Goal: Task Accomplishment & Management: Complete application form

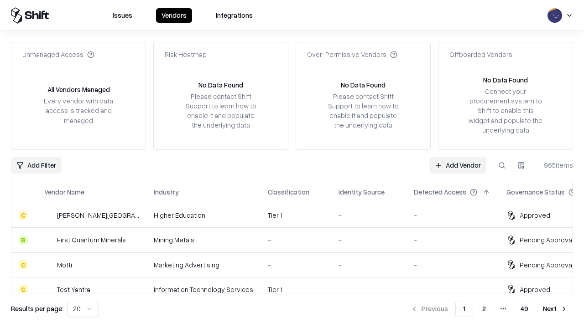
click at [457, 165] on link "Add Vendor" at bounding box center [457, 165] width 57 height 16
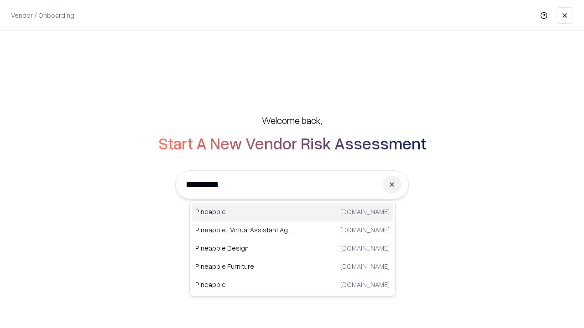
click at [292, 212] on div "Pineapple pineappleenergy.com" at bounding box center [293, 212] width 202 height 18
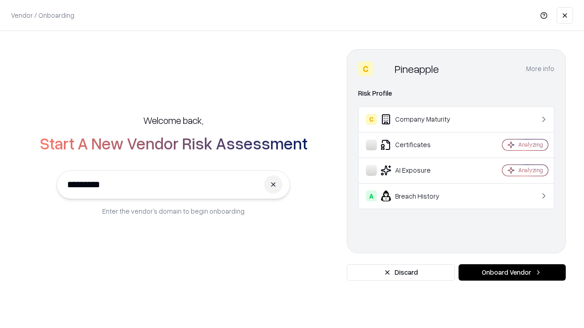
type input "*********"
click at [512, 273] on button "Onboard Vendor" at bounding box center [511, 273] width 107 height 16
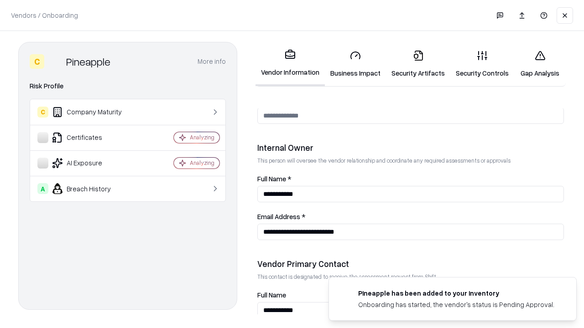
scroll to position [472, 0]
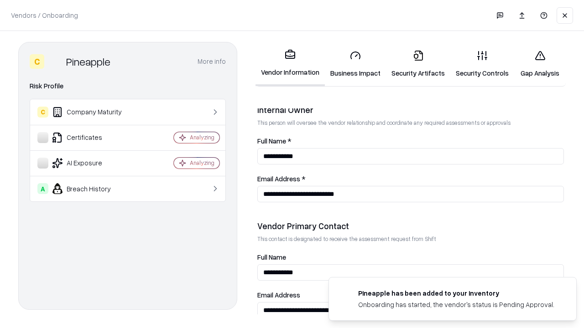
click at [355, 64] on link "Business Impact" at bounding box center [355, 64] width 61 height 42
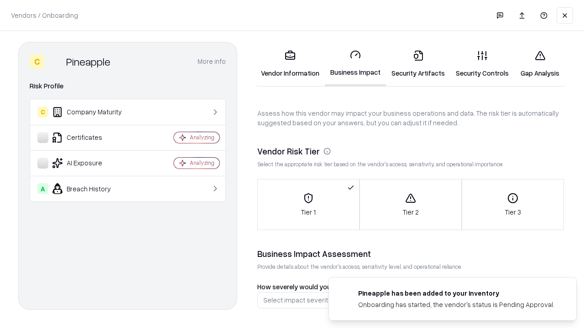
click at [418, 64] on link "Security Artifacts" at bounding box center [418, 64] width 64 height 42
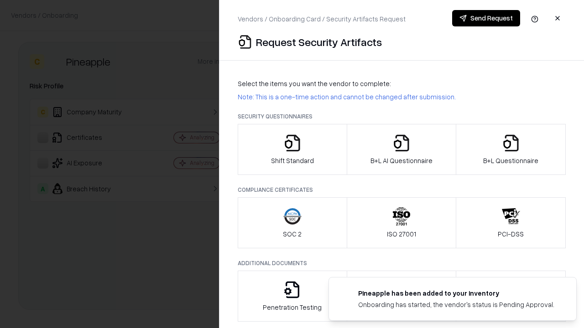
click at [292, 150] on icon "button" at bounding box center [292, 143] width 18 height 18
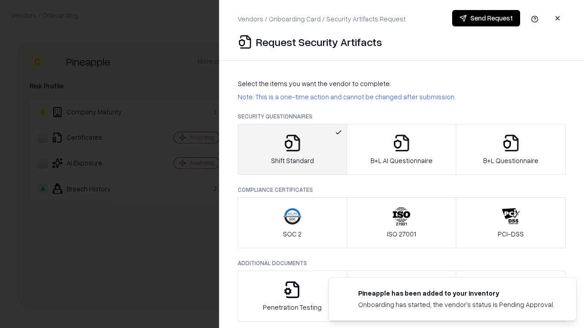
click at [486, 18] on button "Send Request" at bounding box center [486, 18] width 68 height 16
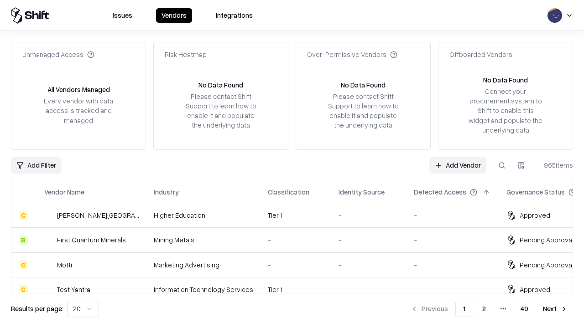
click at [502, 165] on button at bounding box center [501, 165] width 16 height 16
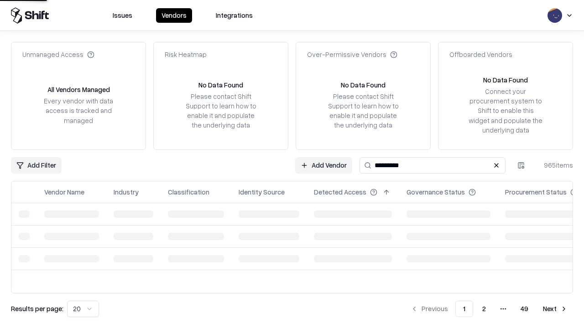
type input "*********"
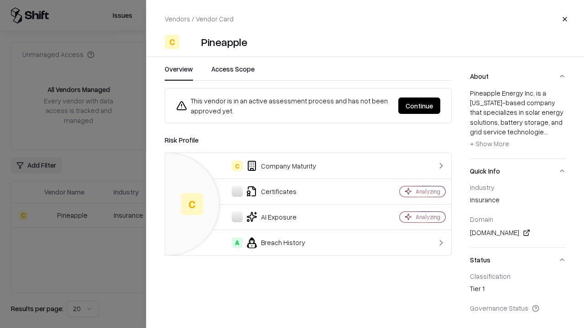
click at [419, 106] on button "Continue" at bounding box center [419, 106] width 42 height 16
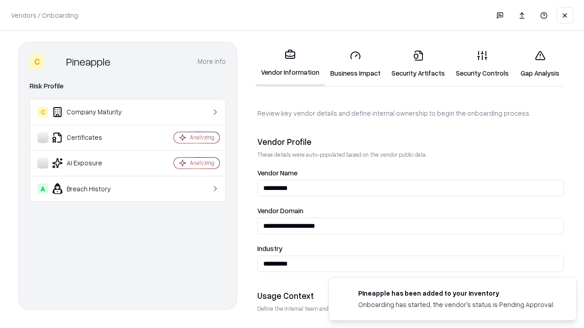
click at [418, 64] on link "Security Artifacts" at bounding box center [418, 64] width 64 height 42
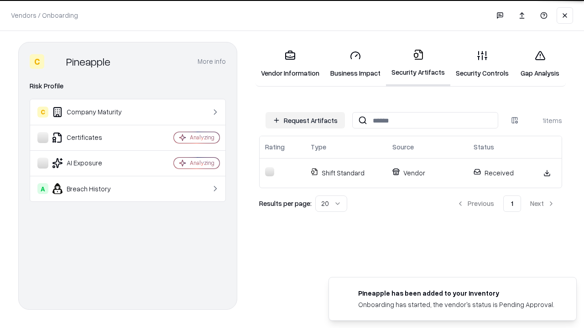
click at [482, 64] on link "Security Controls" at bounding box center [482, 64] width 64 height 42
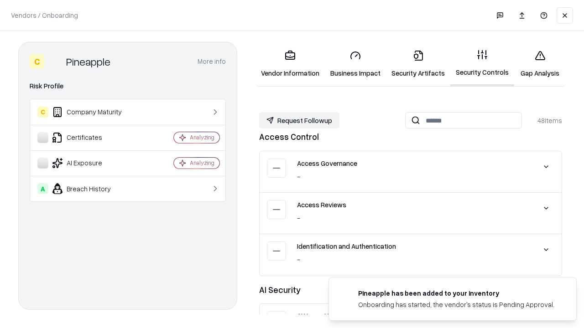
click at [299, 120] on button "Request Followup" at bounding box center [299, 120] width 80 height 16
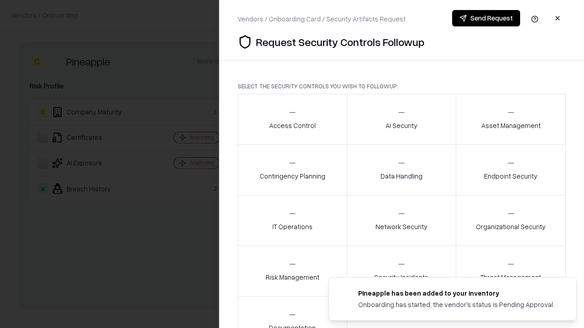
click at [292, 119] on div "Access Control" at bounding box center [292, 119] width 47 height 22
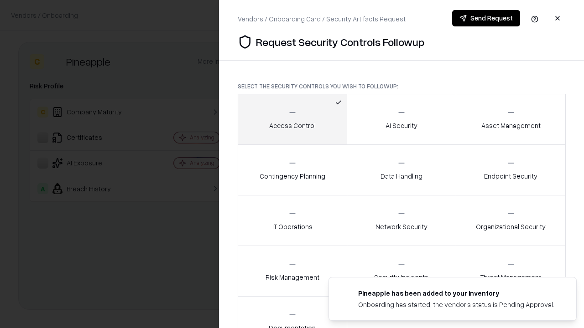
click at [486, 18] on button "Send Request" at bounding box center [486, 18] width 68 height 16
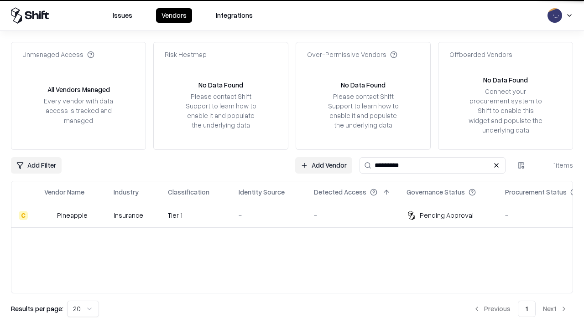
type input "*********"
click at [297, 215] on div "-" at bounding box center [269, 216] width 61 height 10
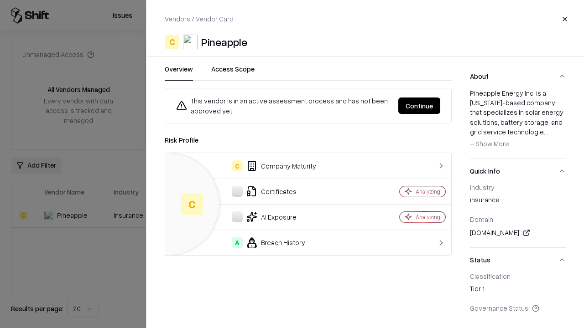
click at [419, 106] on button "Continue" at bounding box center [419, 106] width 42 height 16
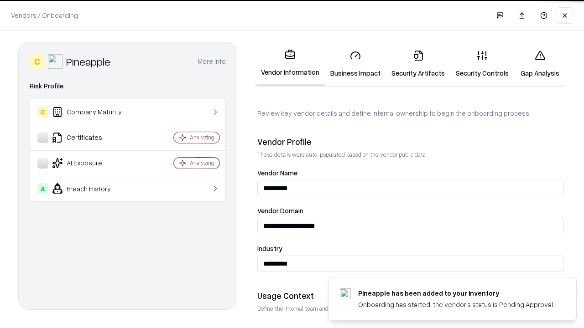
click at [540, 64] on link "Gap Analysis" at bounding box center [540, 64] width 52 height 42
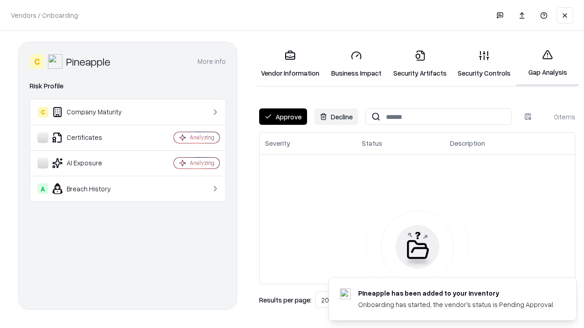
click at [283, 117] on button "Approve" at bounding box center [283, 117] width 48 height 16
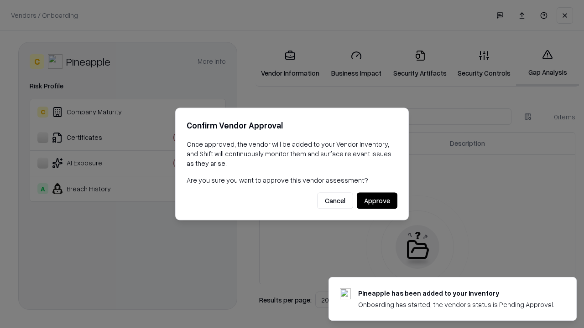
click at [377, 201] on button "Approve" at bounding box center [377, 201] width 41 height 16
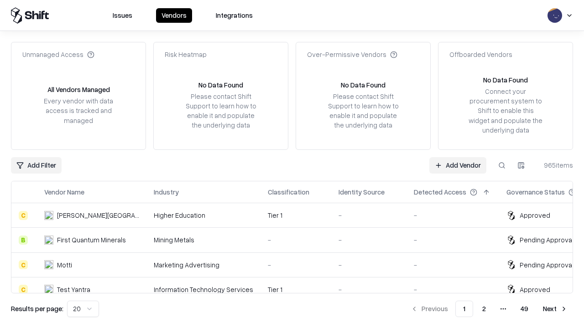
type input "*********"
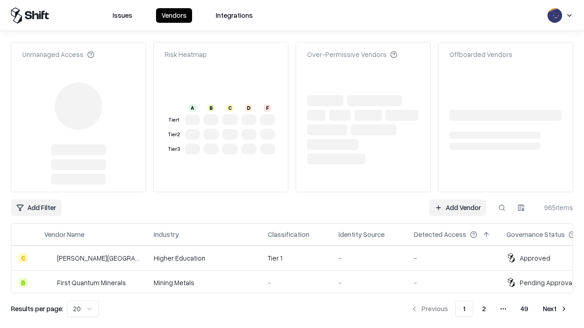
click at [457, 200] on link "Add Vendor" at bounding box center [457, 208] width 57 height 16
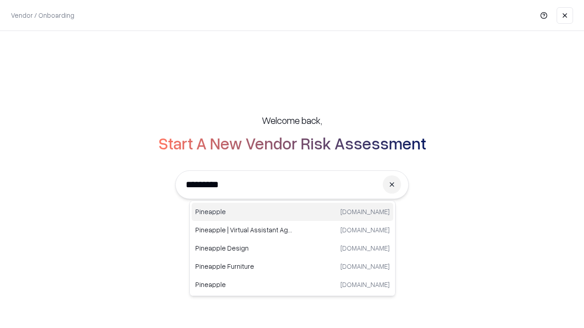
click at [292, 212] on div "Pineapple [DOMAIN_NAME]" at bounding box center [293, 212] width 202 height 18
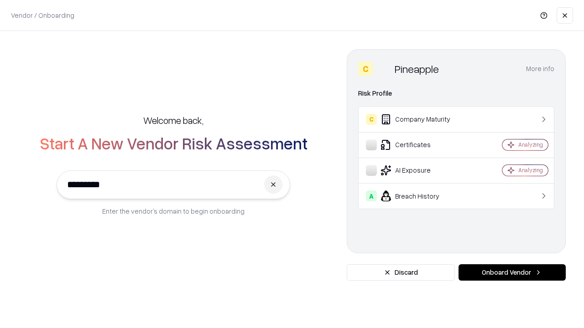
type input "*********"
click at [512, 273] on button "Onboard Vendor" at bounding box center [511, 273] width 107 height 16
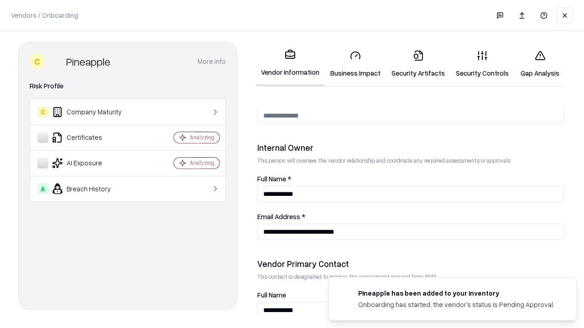
scroll to position [472, 0]
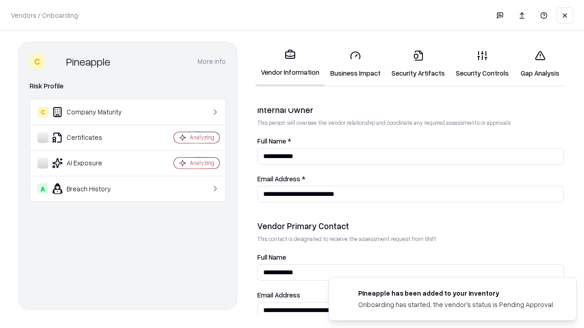
click at [540, 64] on link "Gap Analysis" at bounding box center [540, 64] width 52 height 42
